Goal: Task Accomplishment & Management: Manage account settings

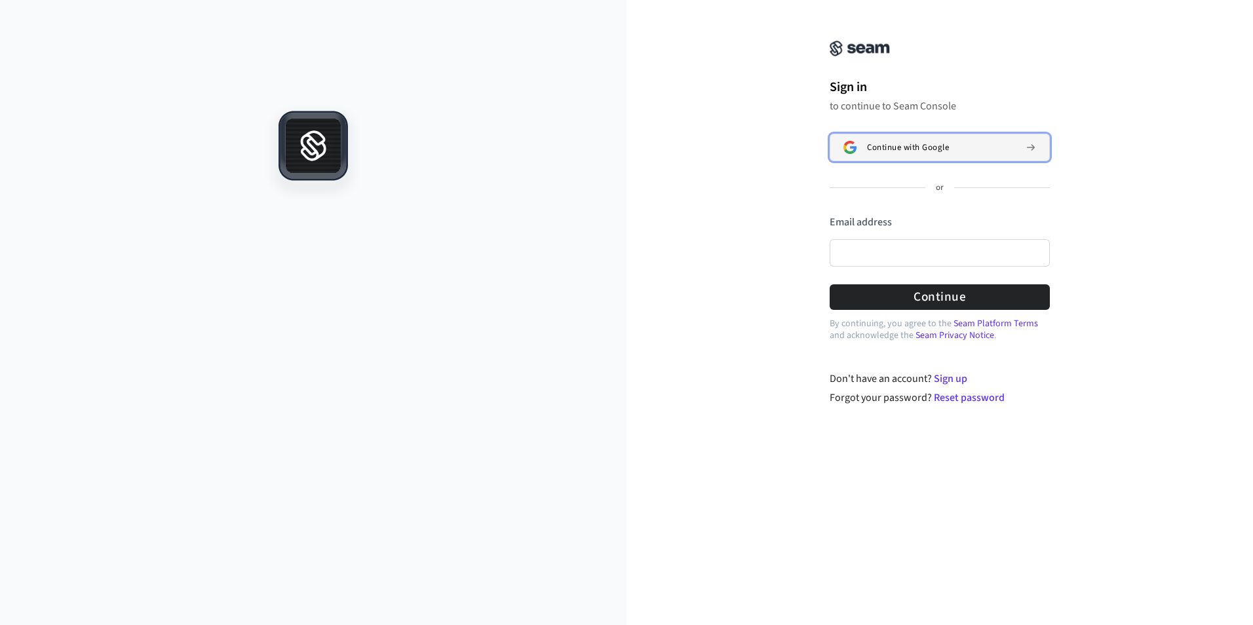
click at [1006, 158] on button "Continue with Google" at bounding box center [940, 148] width 220 height 28
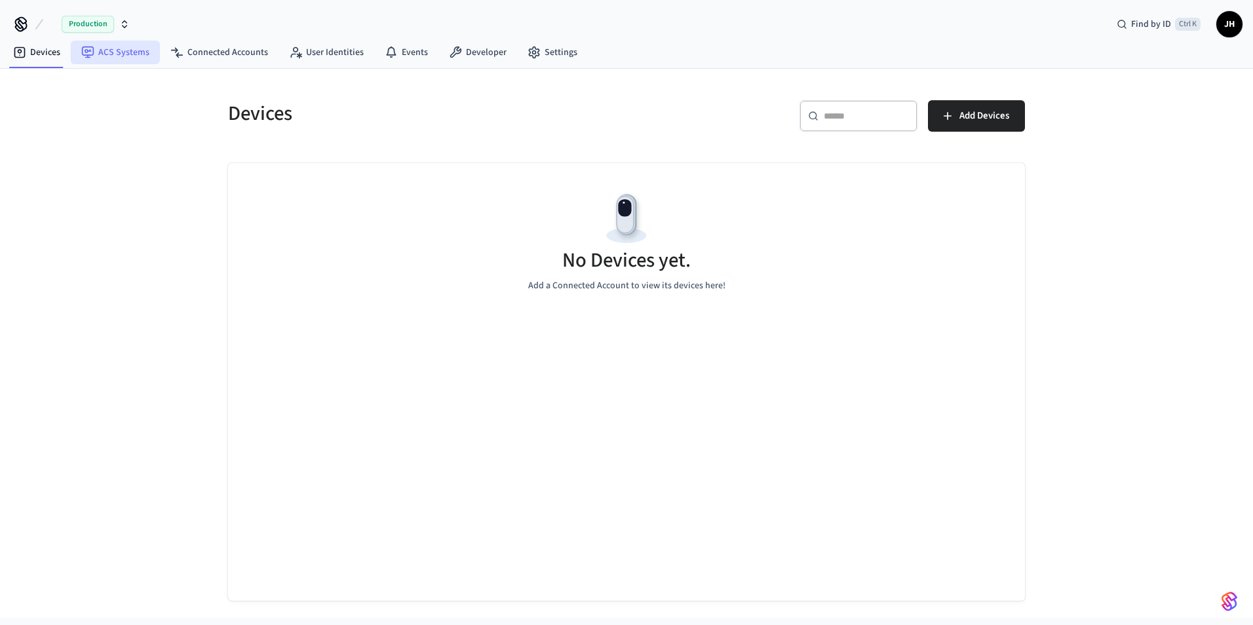
click at [117, 58] on link "ACS Systems" at bounding box center [115, 53] width 89 height 24
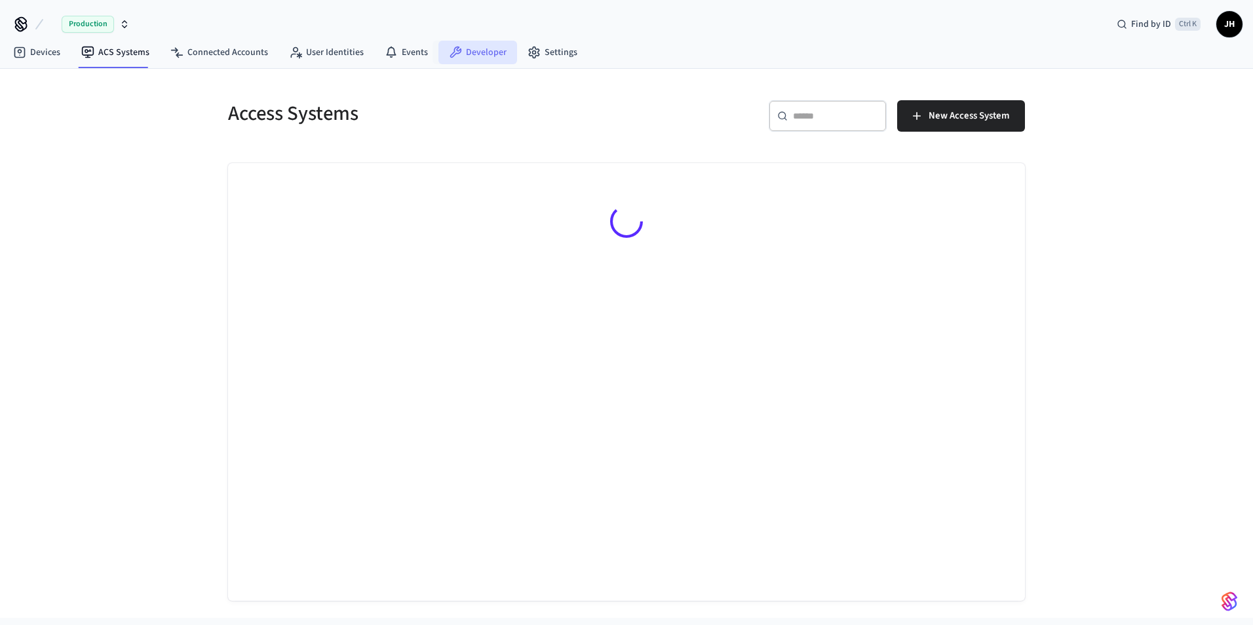
click at [479, 56] on link "Developer" at bounding box center [477, 53] width 79 height 24
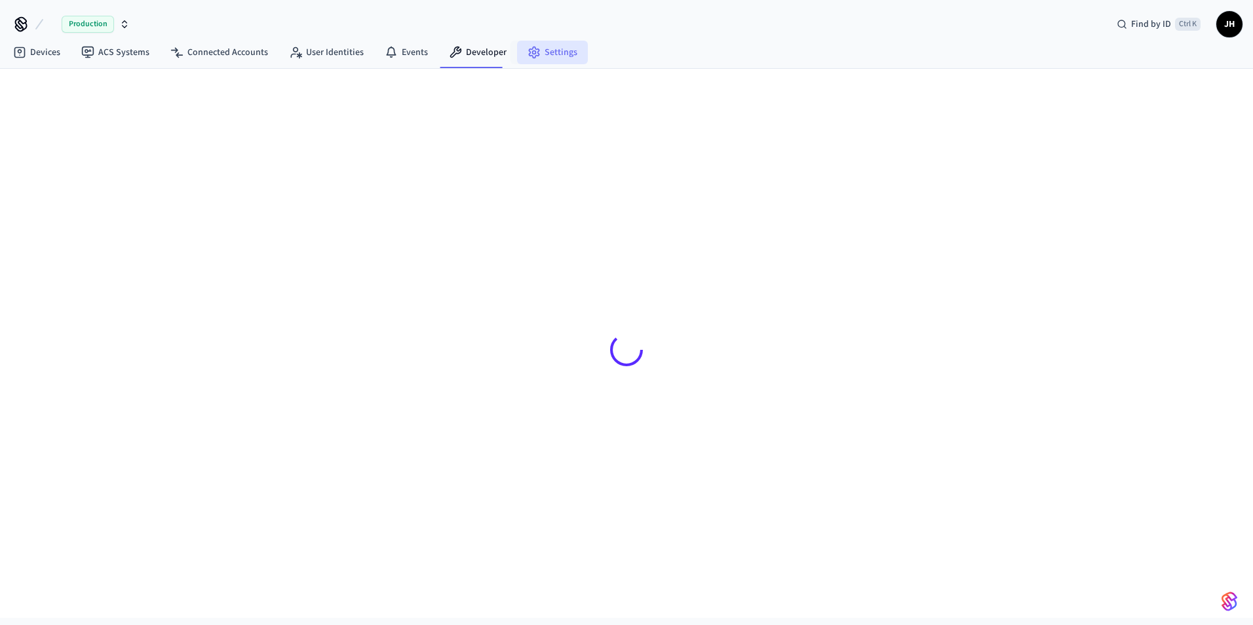
click at [555, 55] on link "Settings" at bounding box center [552, 53] width 71 height 24
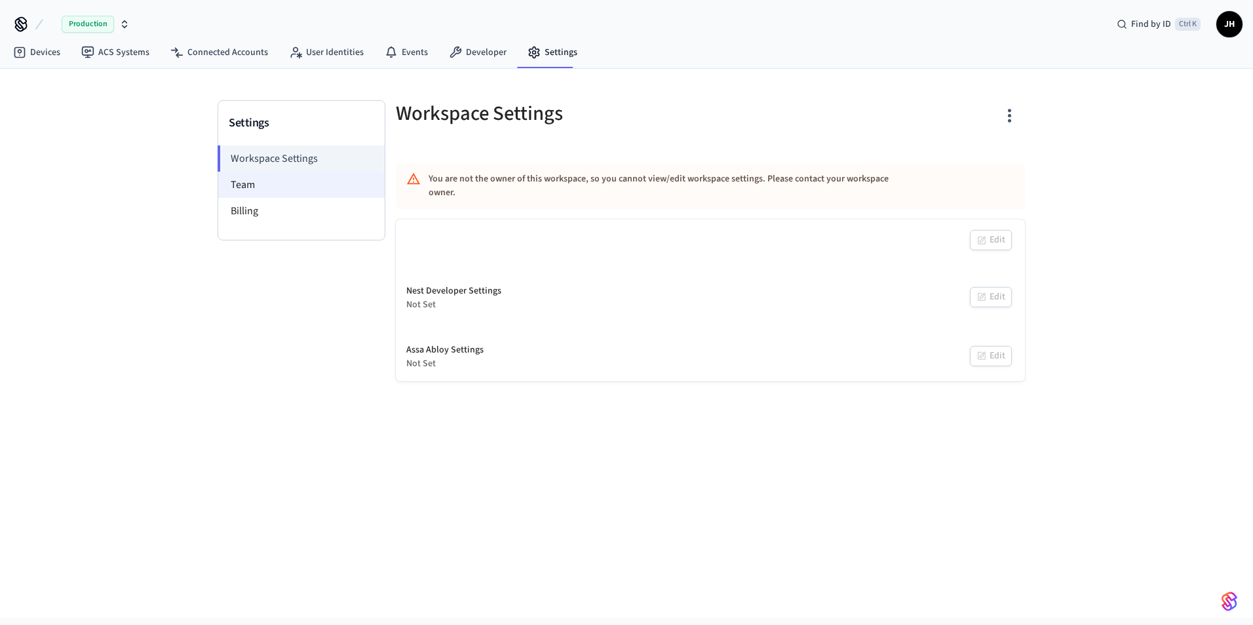
click at [280, 189] on li "Team" at bounding box center [301, 185] width 166 height 26
click at [269, 214] on li "Billing" at bounding box center [301, 211] width 166 height 26
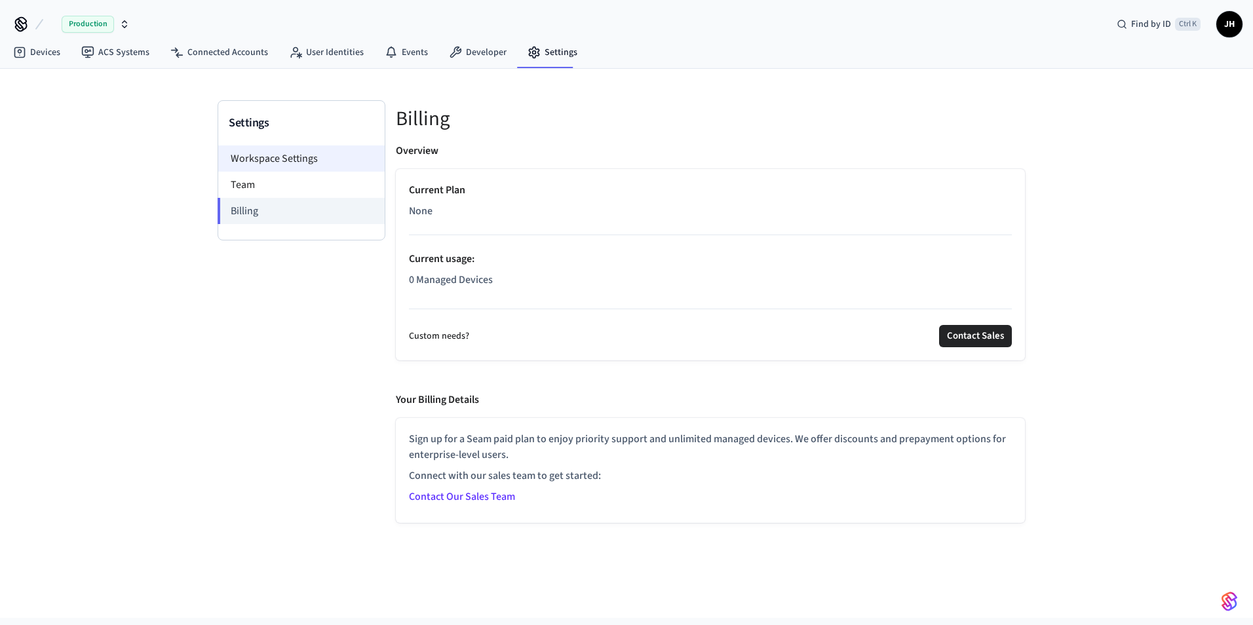
click at [279, 158] on li "Workspace Settings" at bounding box center [301, 158] width 166 height 26
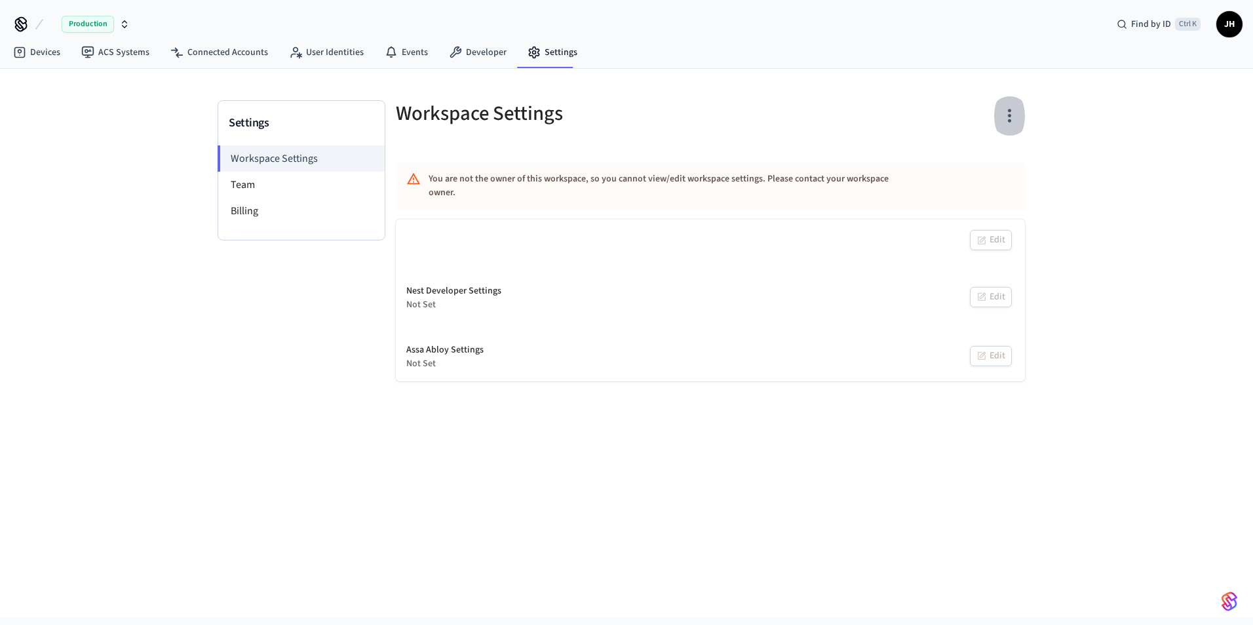
click at [1010, 121] on icon "button" at bounding box center [1009, 116] width 3 height 14
click at [1133, 119] on div at bounding box center [626, 312] width 1253 height 625
click at [23, 29] on icon at bounding box center [22, 29] width 1 height 4
click at [17, 26] on icon at bounding box center [21, 27] width 11 height 9
click at [33, 56] on link "Devices" at bounding box center [37, 53] width 68 height 24
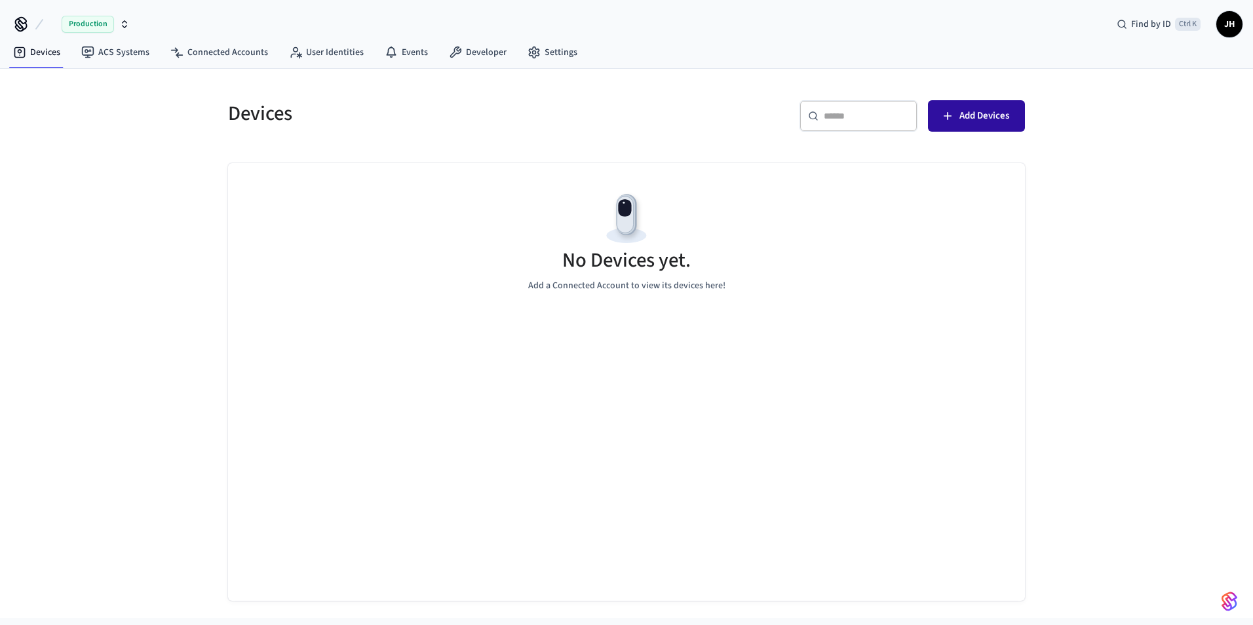
click at [999, 121] on span "Add Devices" at bounding box center [984, 115] width 50 height 17
click at [960, 123] on span "Add Devices" at bounding box center [984, 115] width 50 height 17
click at [626, 253] on h5 "No Devices yet." at bounding box center [626, 260] width 128 height 27
click at [840, 110] on input "text" at bounding box center [866, 115] width 85 height 13
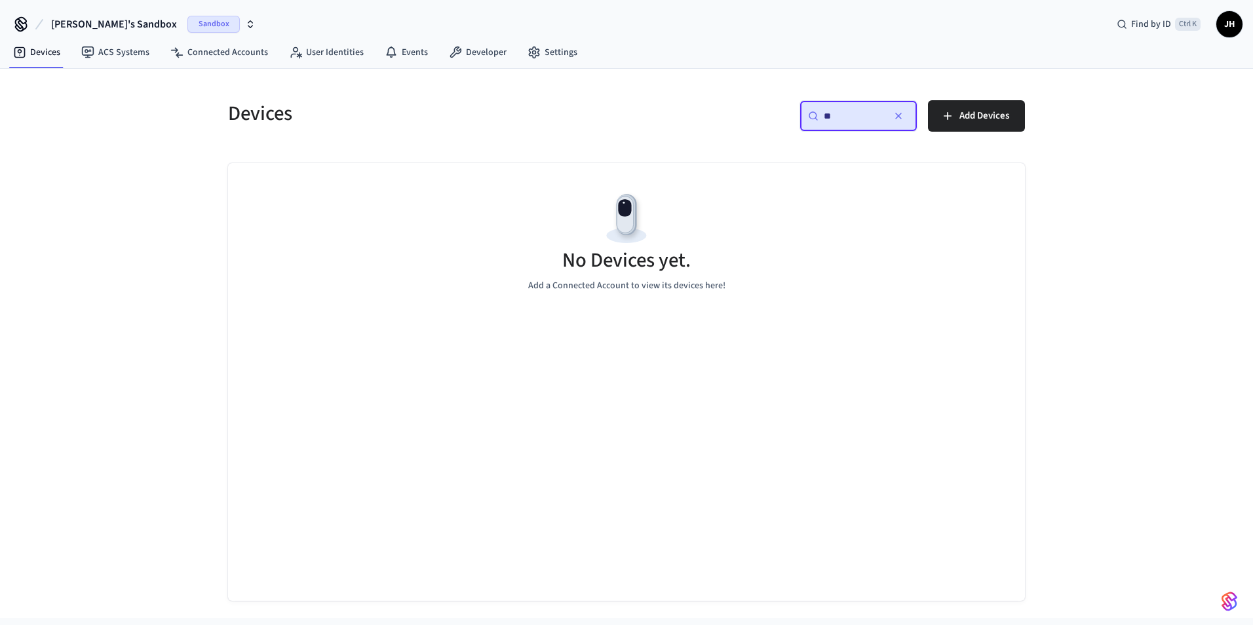
type input "*"
type input "***"
click at [967, 114] on span "Add Devices" at bounding box center [984, 115] width 50 height 17
click at [901, 117] on icon "button" at bounding box center [898, 116] width 10 height 10
click at [14, 17] on icon at bounding box center [20, 24] width 21 height 21
